Goal: Navigation & Orientation: Find specific page/section

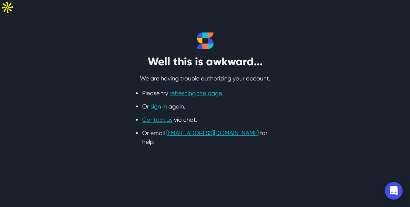
click at [181, 15] on section "Well this is awkward... We are having trouble authorizing your account. Please …" at bounding box center [205, 90] width 410 height 150
click at [197, 90] on link "refreshing the page" at bounding box center [195, 93] width 52 height 7
